Goal: Task Accomplishment & Management: Complete application form

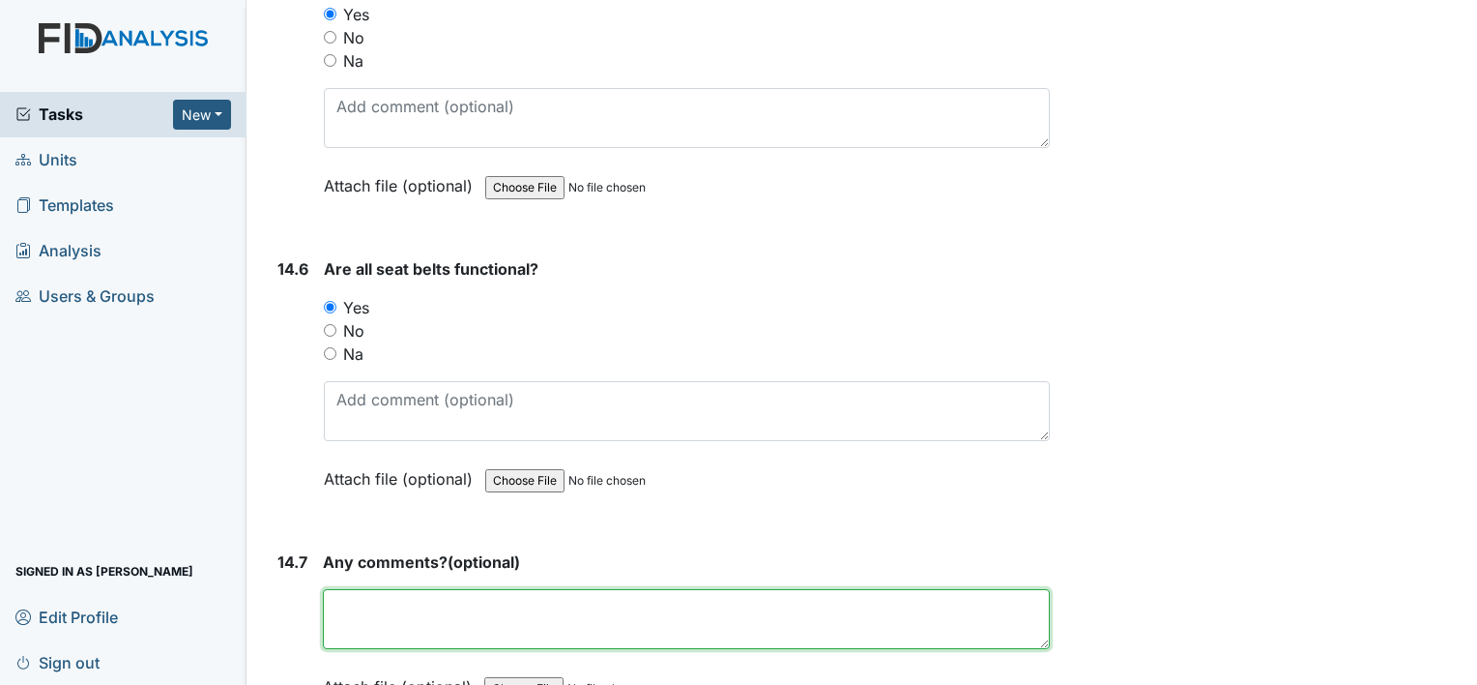
click at [357, 589] on textarea at bounding box center [686, 619] width 727 height 60
type textarea "no concerns"
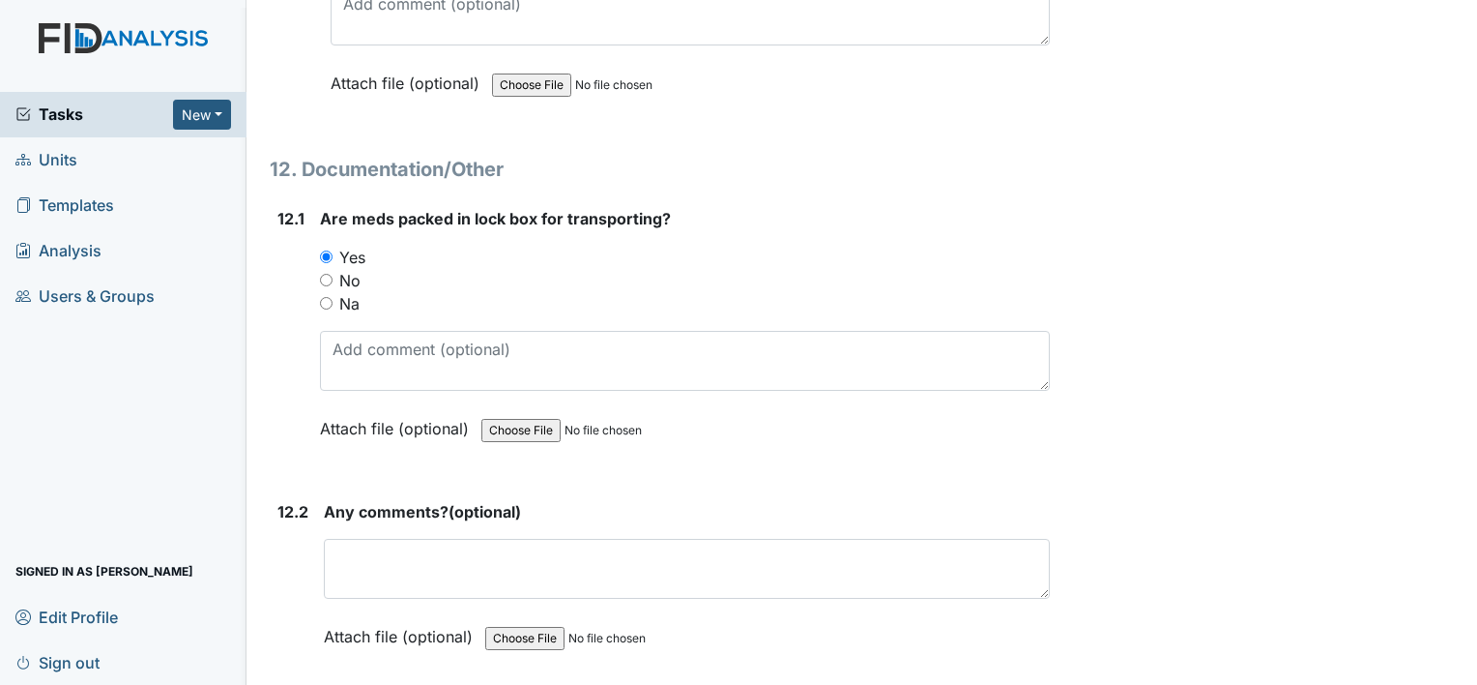
scroll to position [30489, 0]
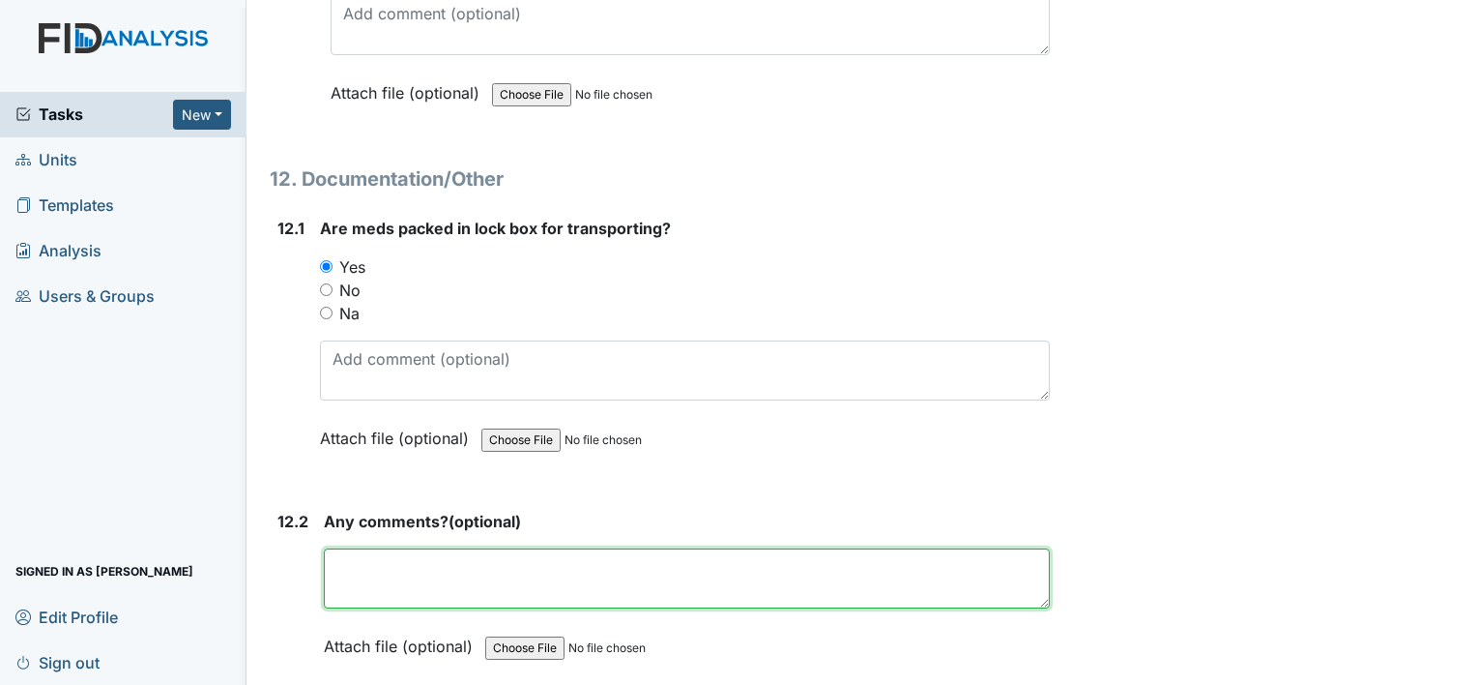
click at [397, 548] on textarea at bounding box center [687, 578] width 726 height 60
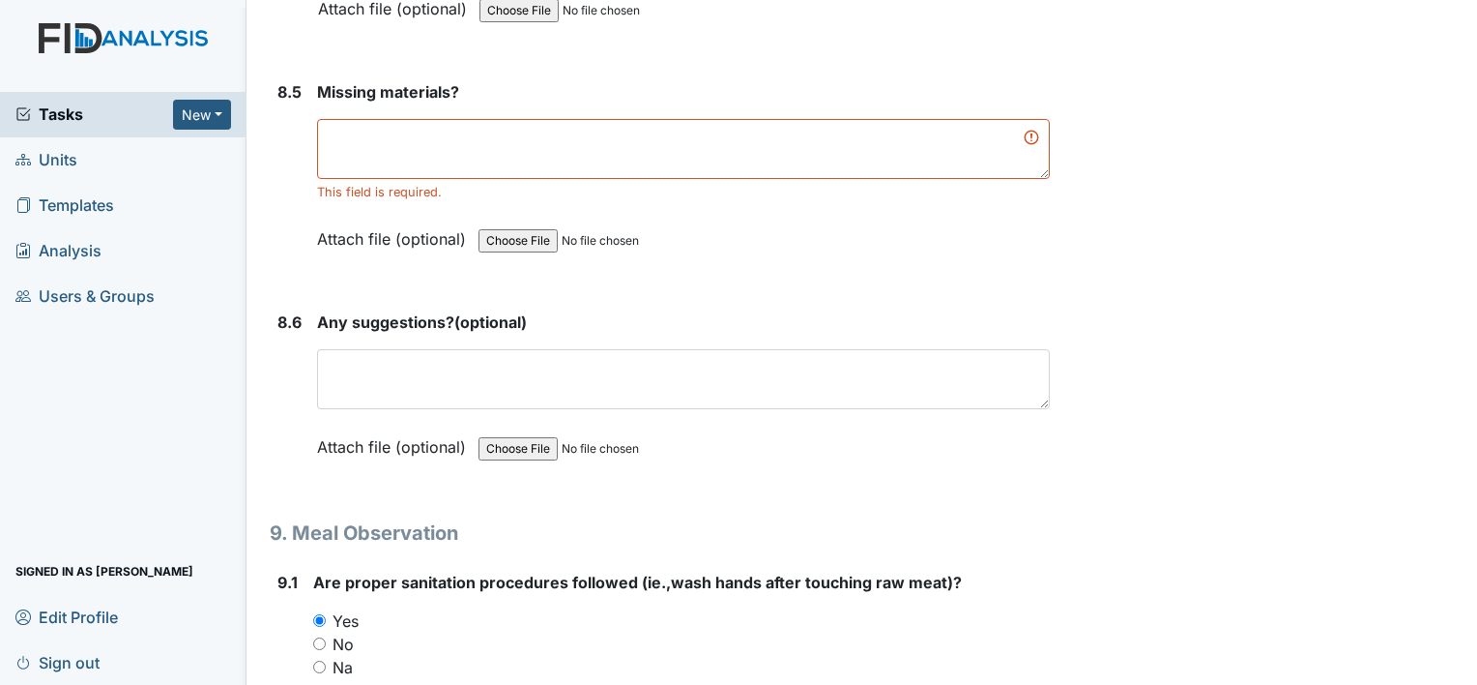
scroll to position [14212, 0]
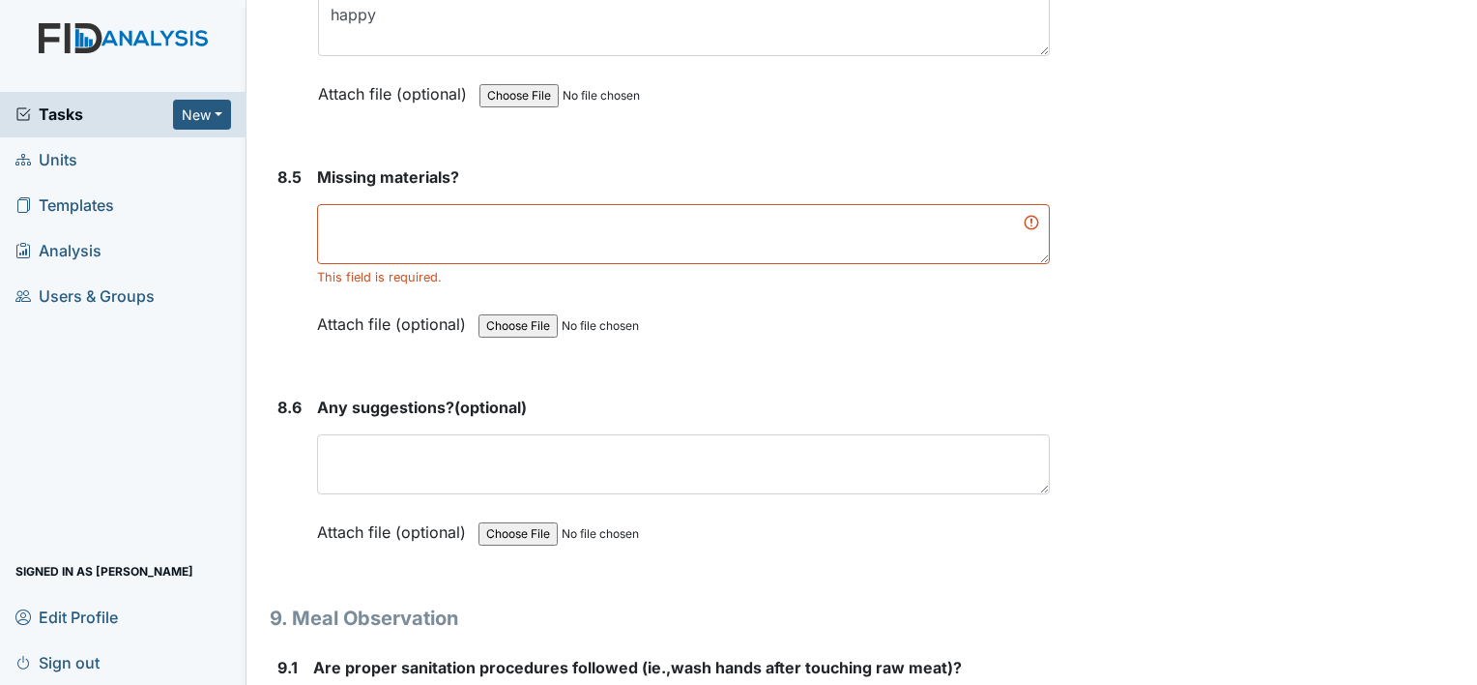
type textarea "no concerns"
click at [385, 204] on textarea at bounding box center [683, 234] width 733 height 60
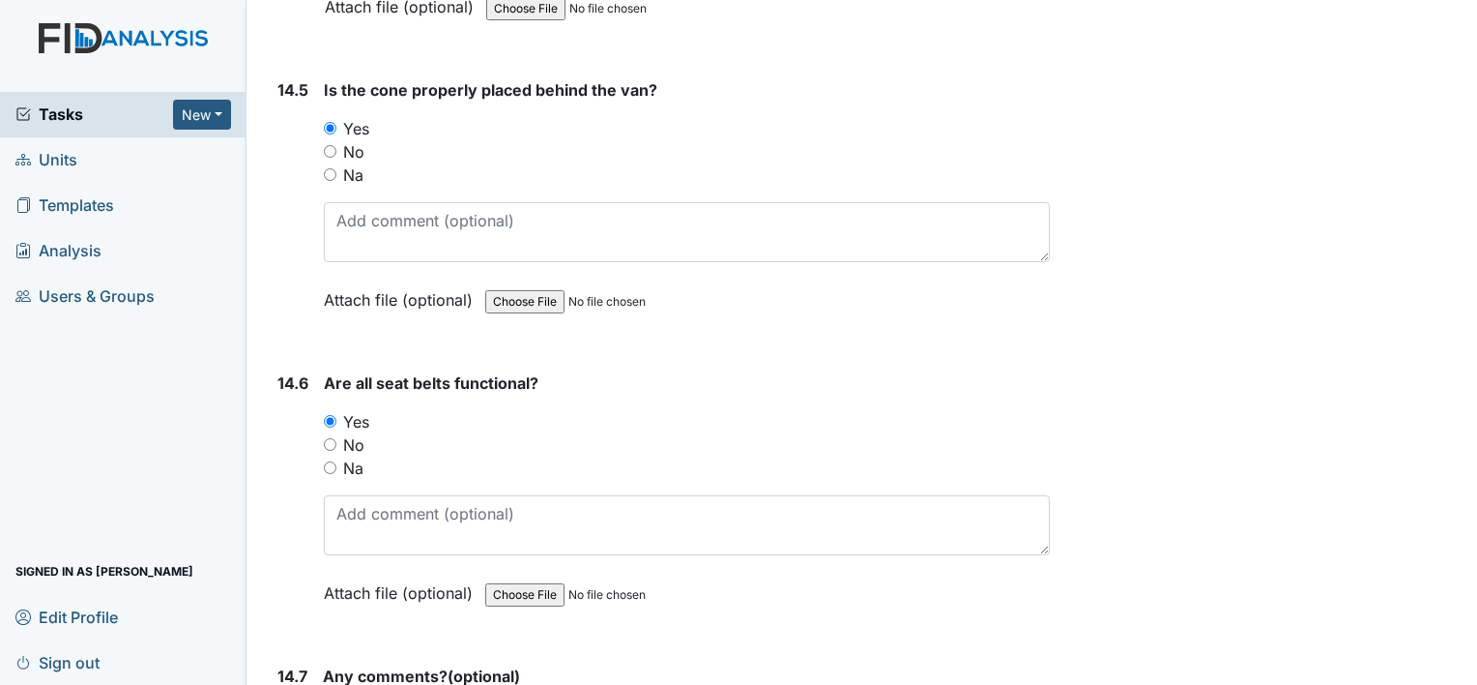
scroll to position [36612, 0]
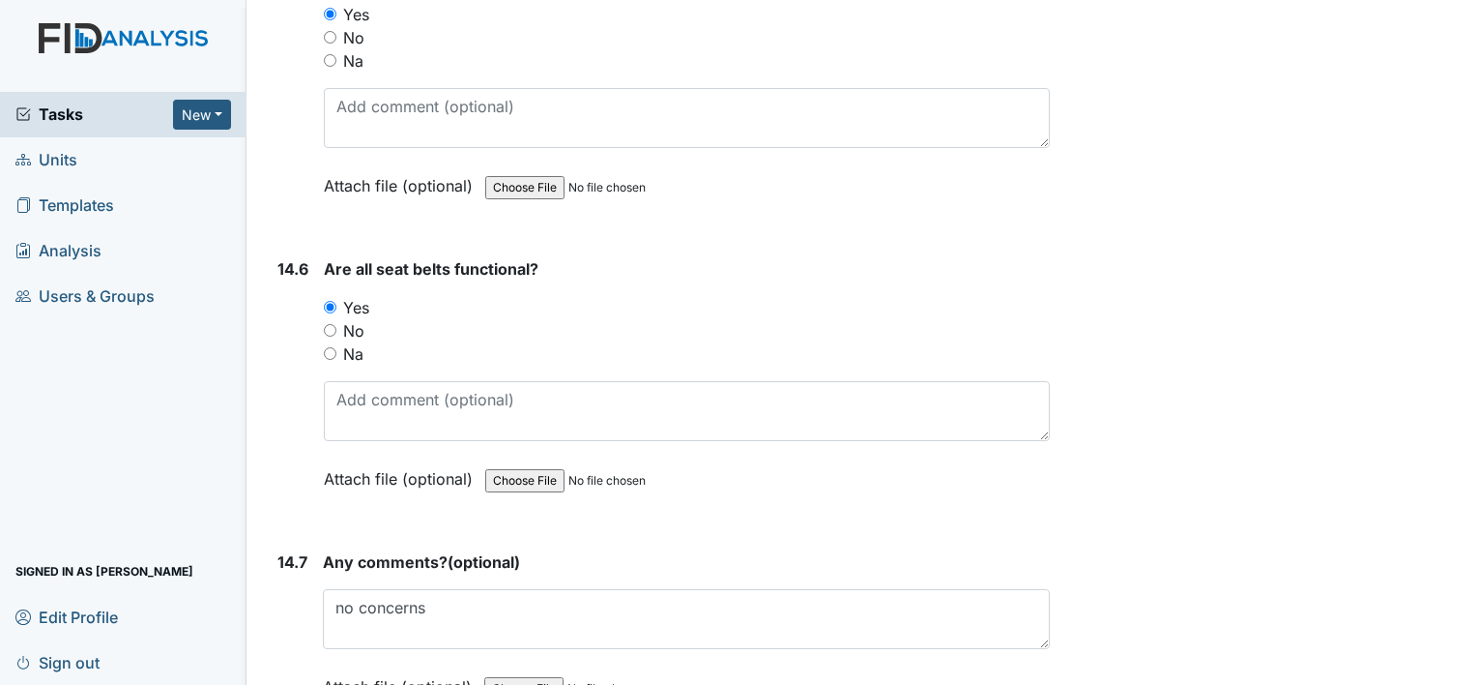
type textarea "n/a"
